Goal: Task Accomplishment & Management: Use online tool/utility

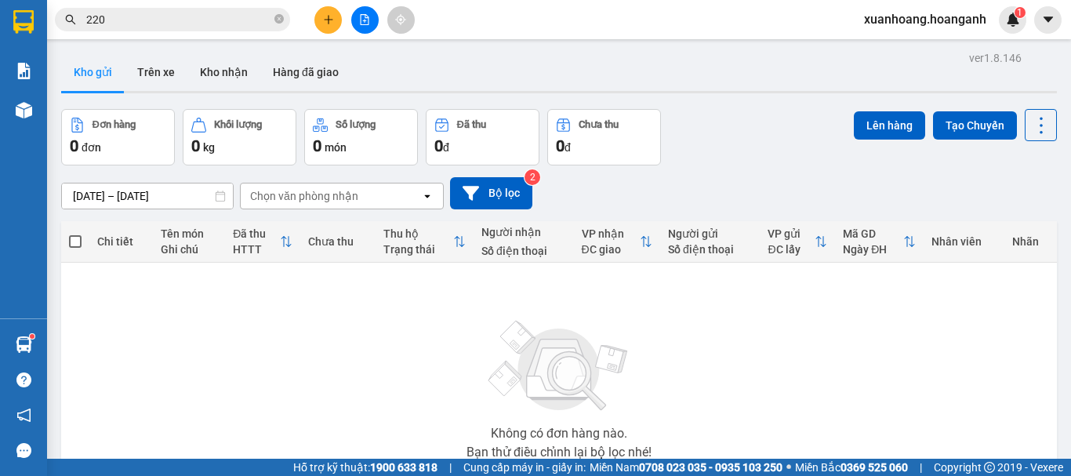
drag, startPoint x: 0, startPoint y: 0, endPoint x: 282, endPoint y: 20, distance: 282.9
click at [282, 20] on icon "close-circle" at bounding box center [278, 18] width 9 height 9
click at [322, 25] on button at bounding box center [327, 19] width 27 height 27
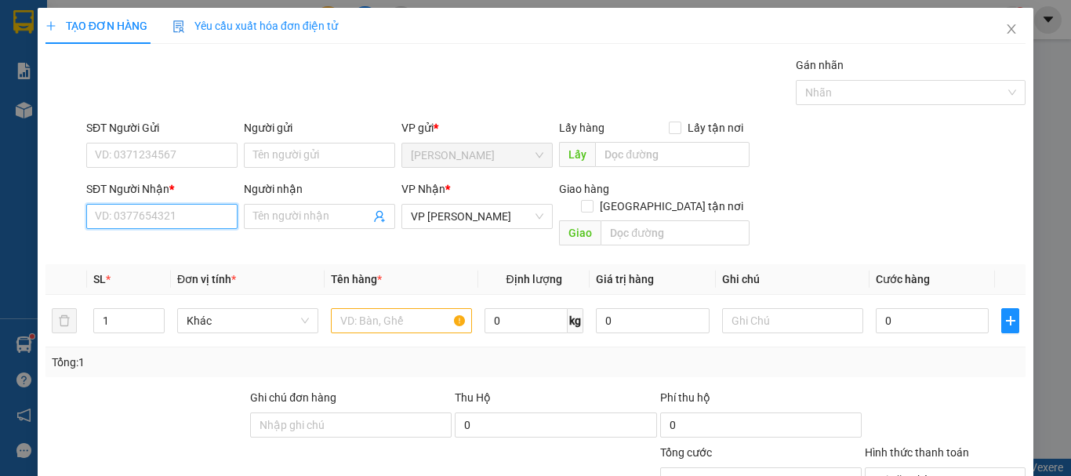
click at [155, 213] on input "SĐT Người Nhận *" at bounding box center [161, 216] width 151 height 25
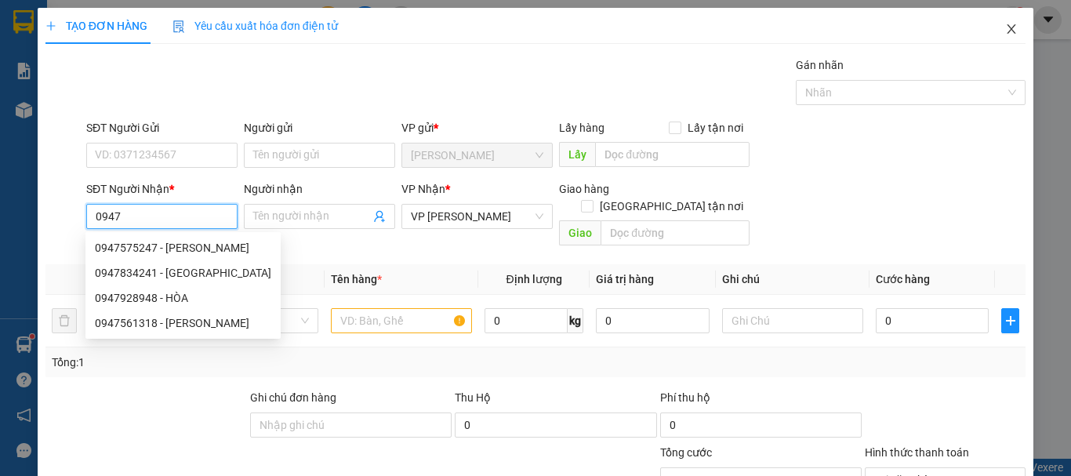
type input "0947"
click at [1007, 32] on span "Close" at bounding box center [1011, 30] width 44 height 44
